Goal: Transaction & Acquisition: Purchase product/service

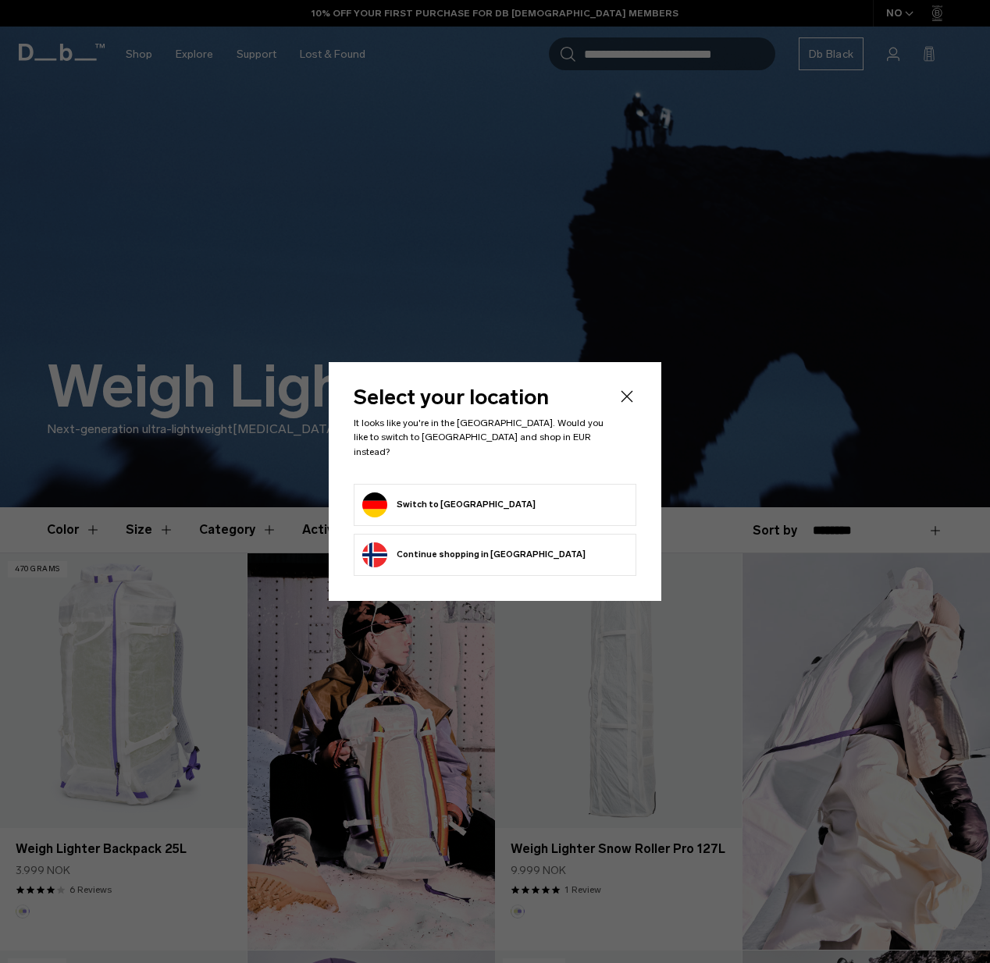
click at [548, 500] on form "Switch to Germany" at bounding box center [494, 505] width 265 height 25
click at [411, 497] on button "Switch to Germany" at bounding box center [448, 505] width 173 height 25
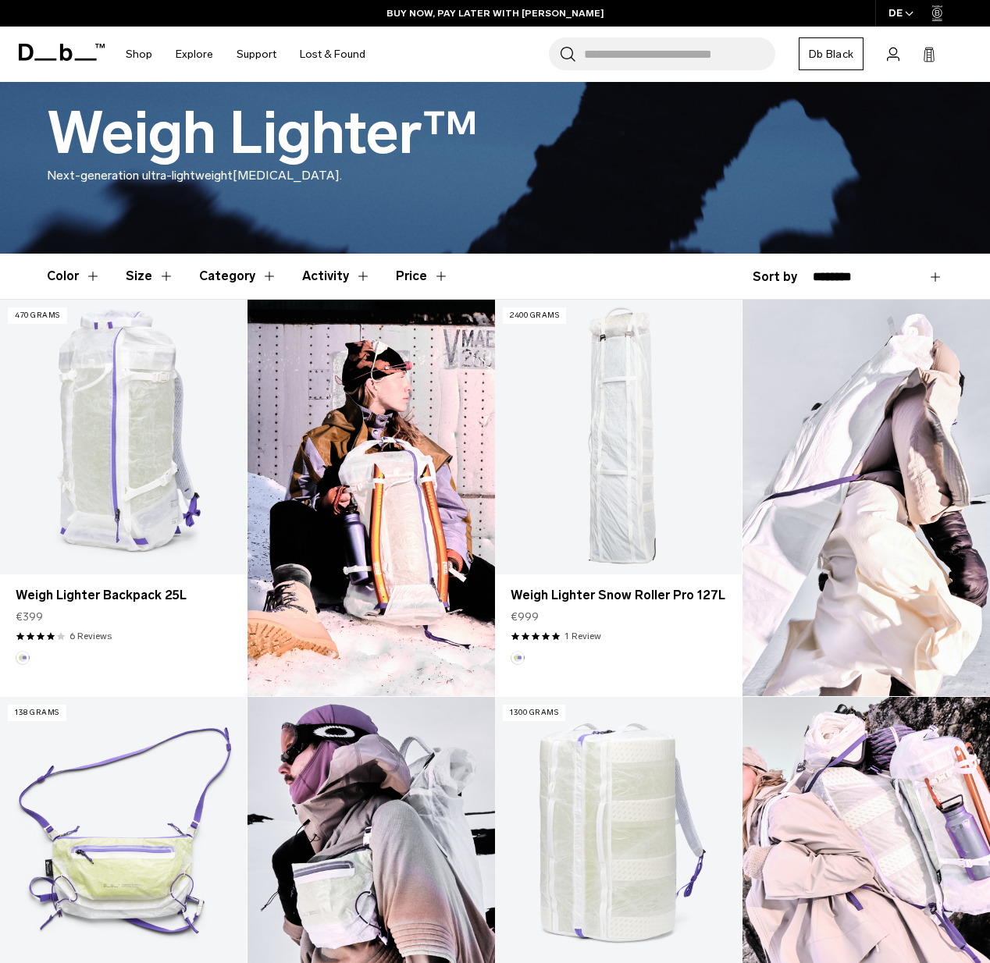
scroll to position [239, 0]
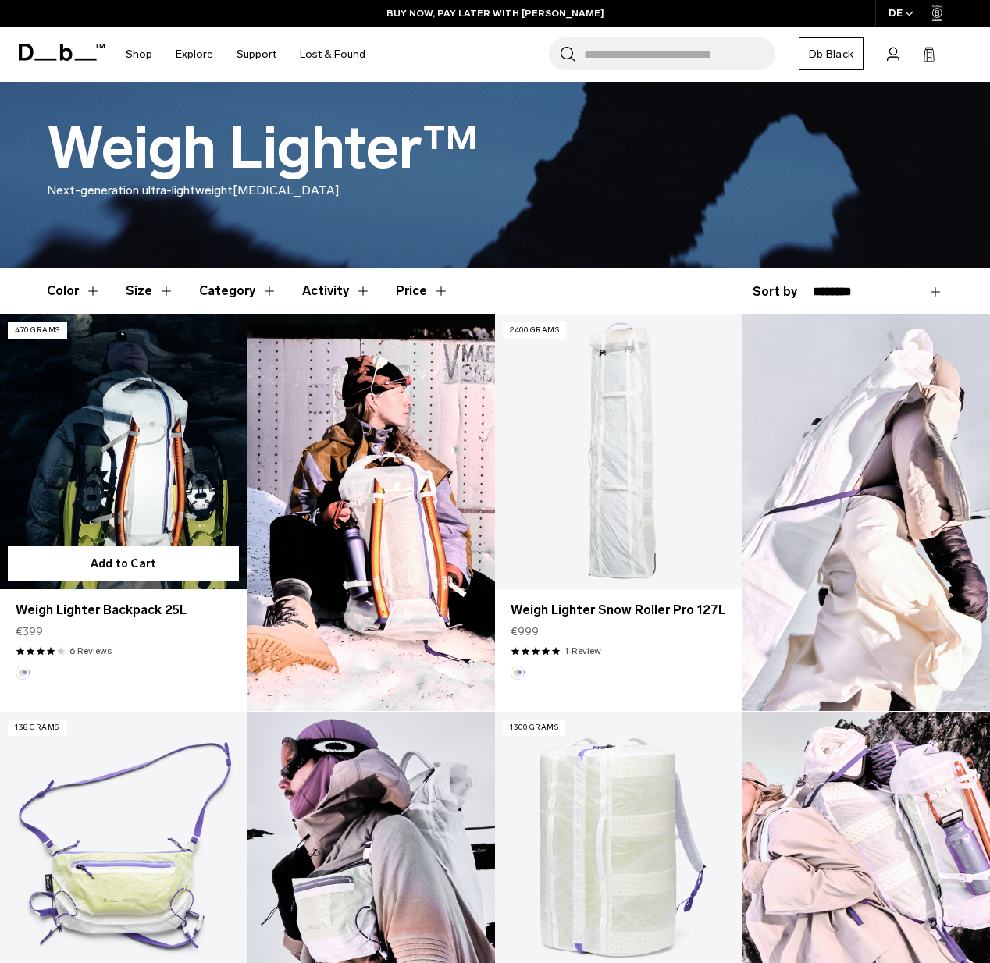
click at [130, 434] on link "Weigh Lighter Backpack 25L" at bounding box center [123, 452] width 247 height 274
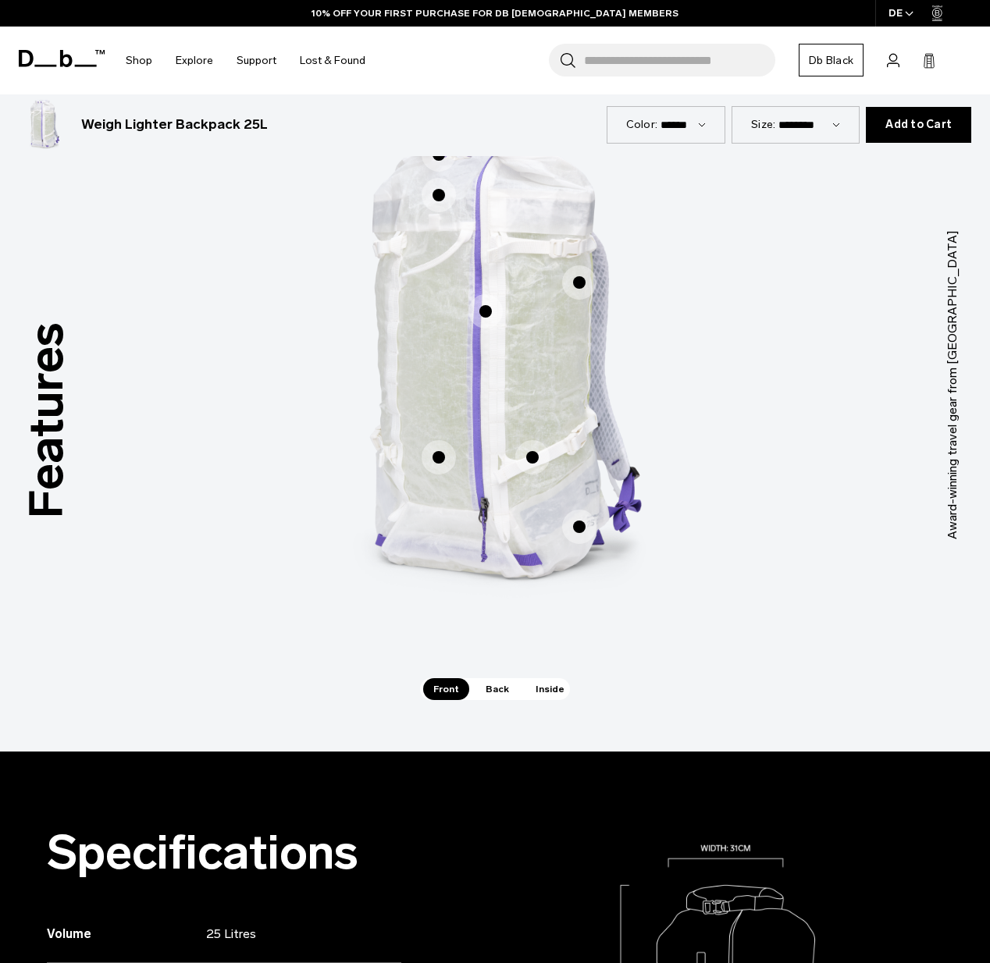
scroll to position [714, 0]
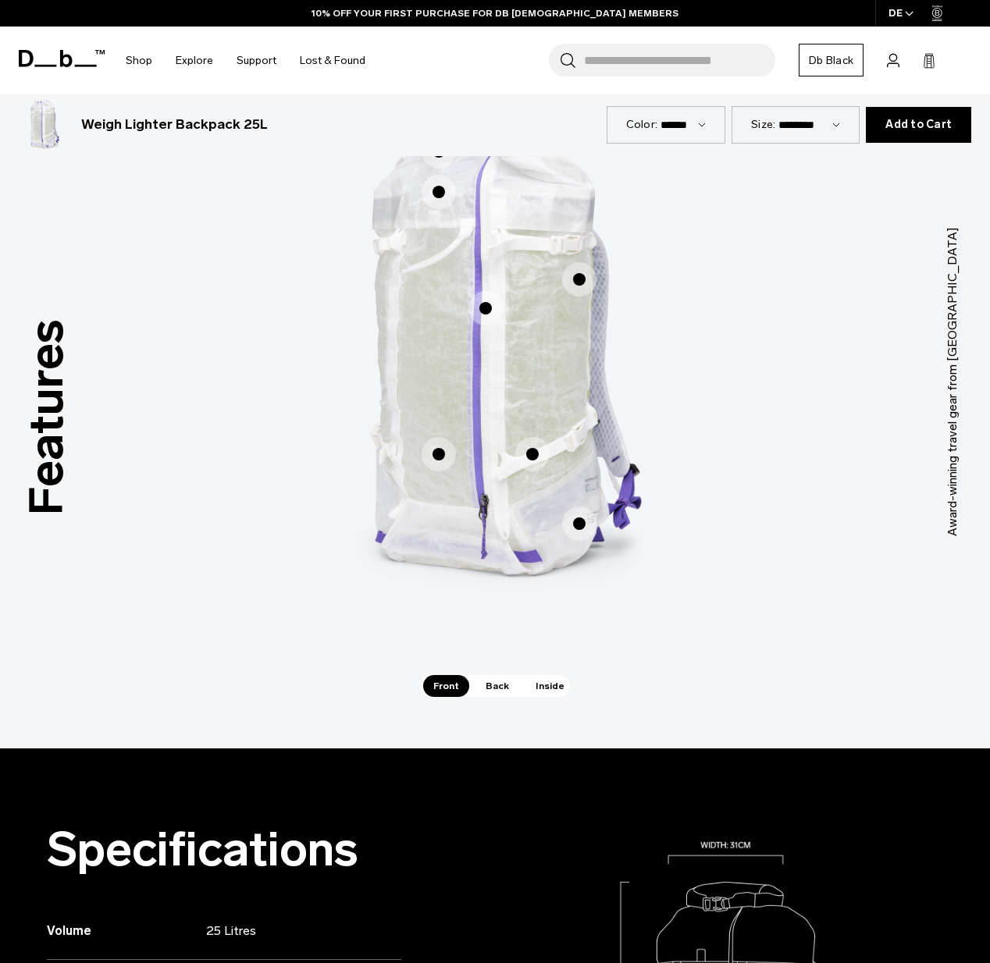
click at [511, 694] on span "Back" at bounding box center [497, 686] width 44 height 22
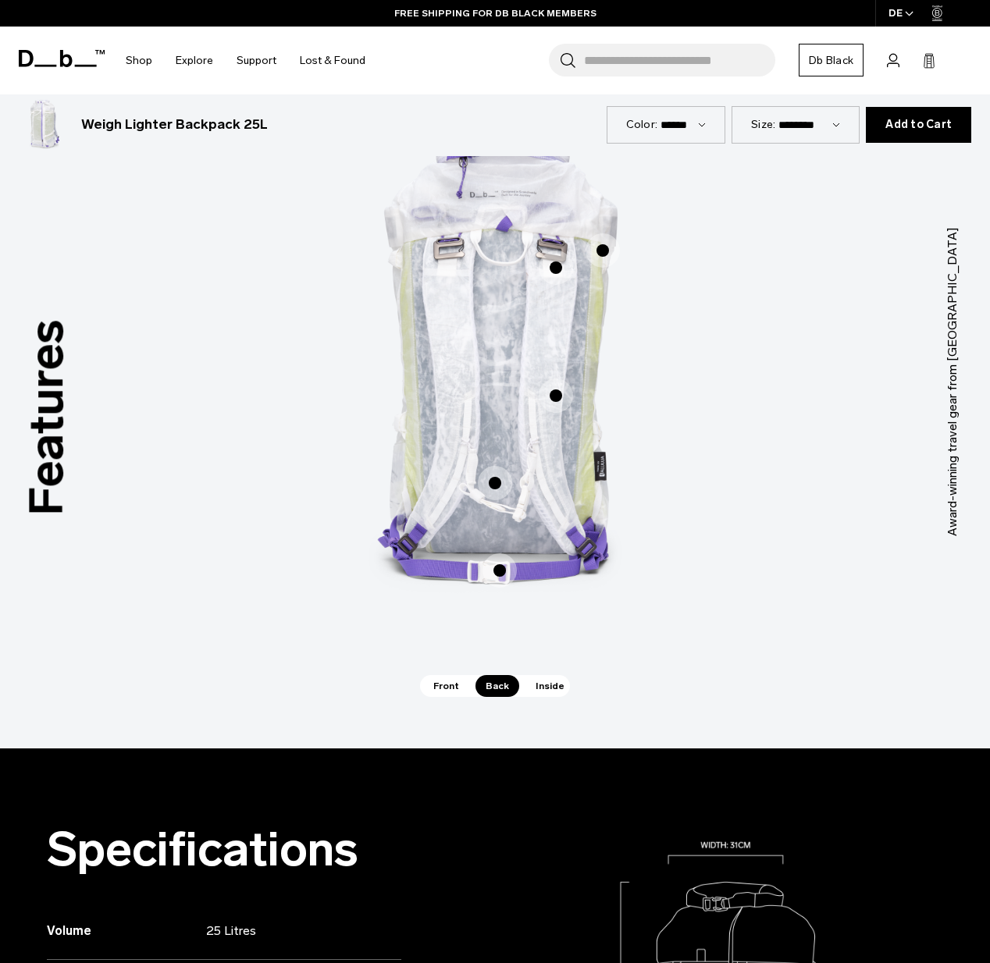
click at [530, 692] on span "Inside" at bounding box center [549, 686] width 49 height 22
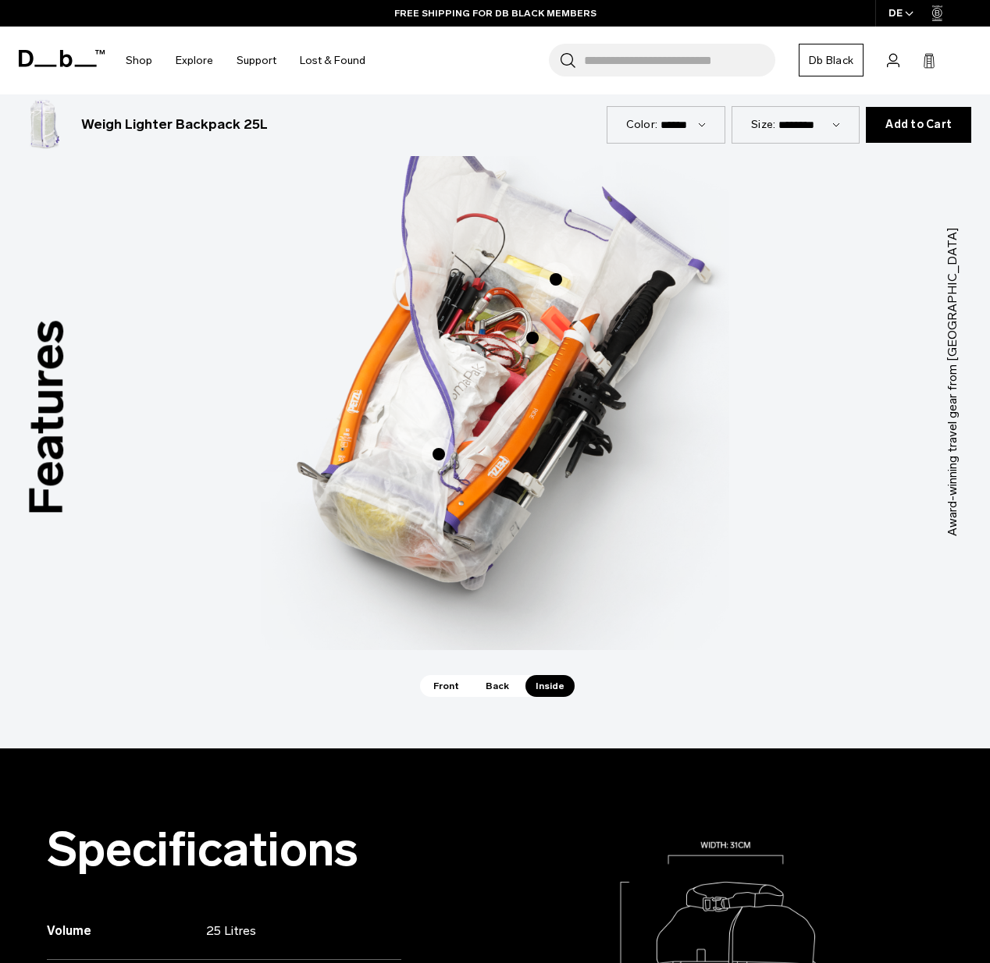
click at [464, 692] on span "Front" at bounding box center [446, 686] width 46 height 22
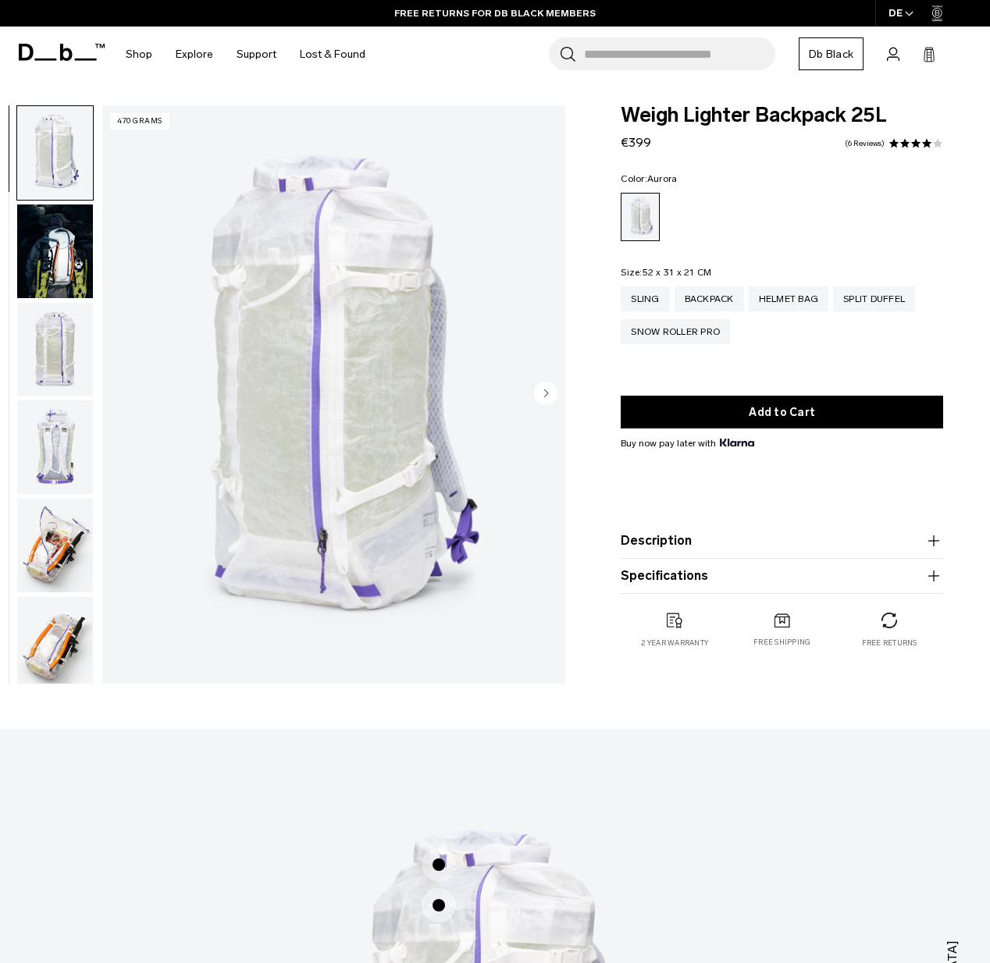
scroll to position [0, 0]
click at [647, 293] on div "Sling" at bounding box center [645, 299] width 48 height 25
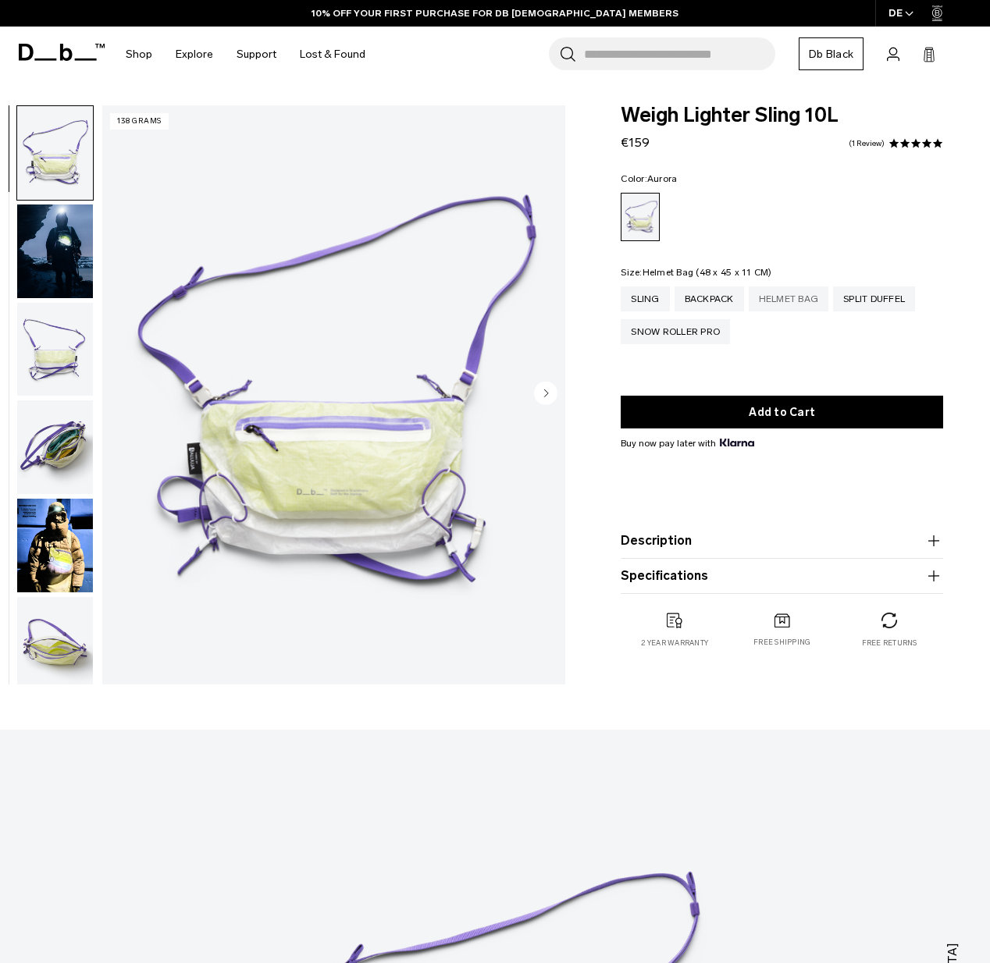
click at [780, 301] on div "Helmet Bag" at bounding box center [789, 299] width 80 height 25
